Goal: Information Seeking & Learning: Learn about a topic

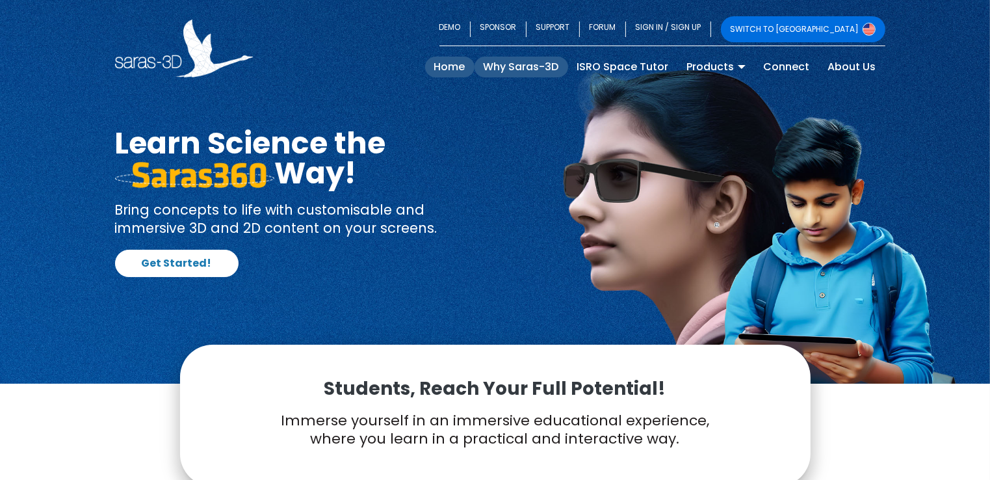
click at [537, 72] on link "Why Saras-3D" at bounding box center [522, 67] width 94 height 21
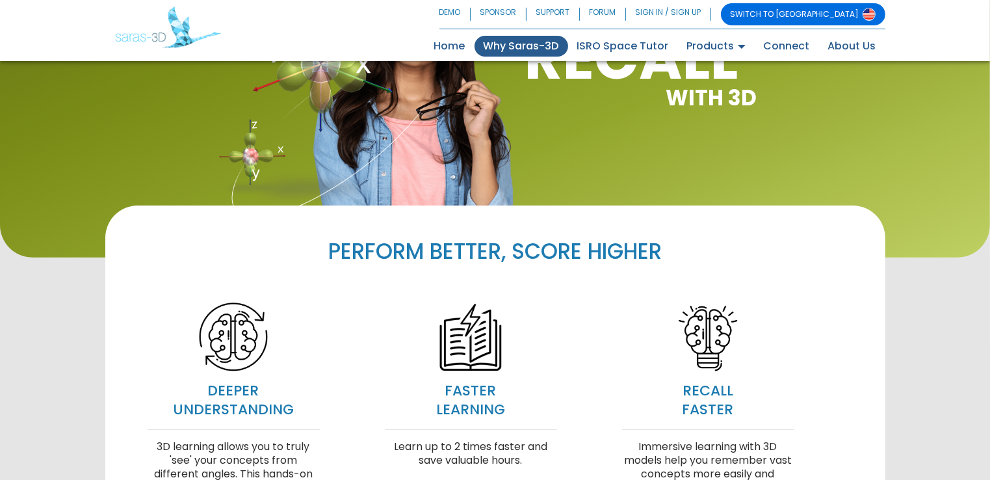
scroll to position [75, 0]
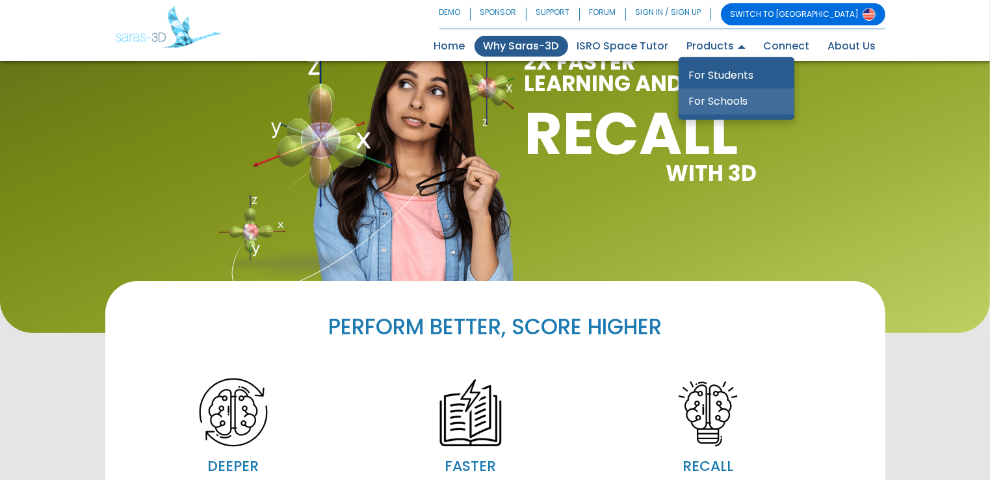
click at [712, 103] on link "For Schools" at bounding box center [737, 101] width 116 height 26
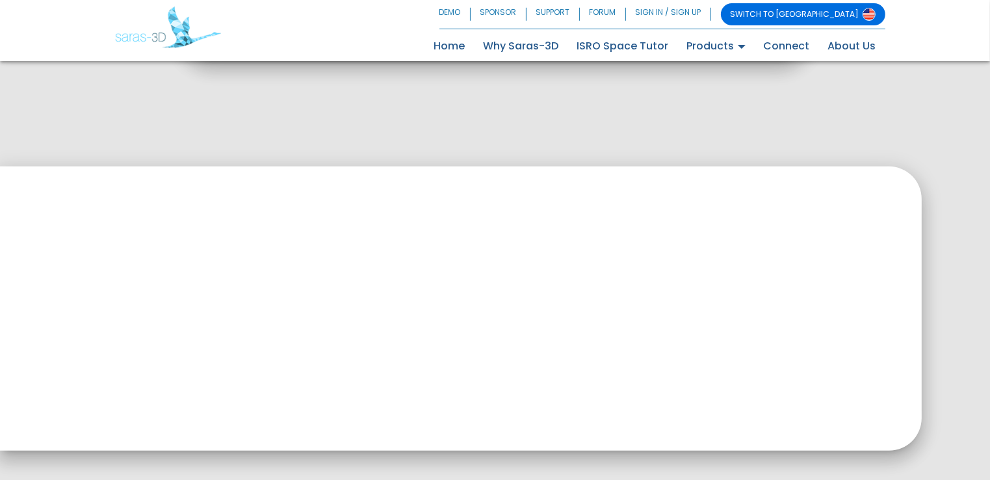
scroll to position [577, 0]
